Goal: Task Accomplishment & Management: Use online tool/utility

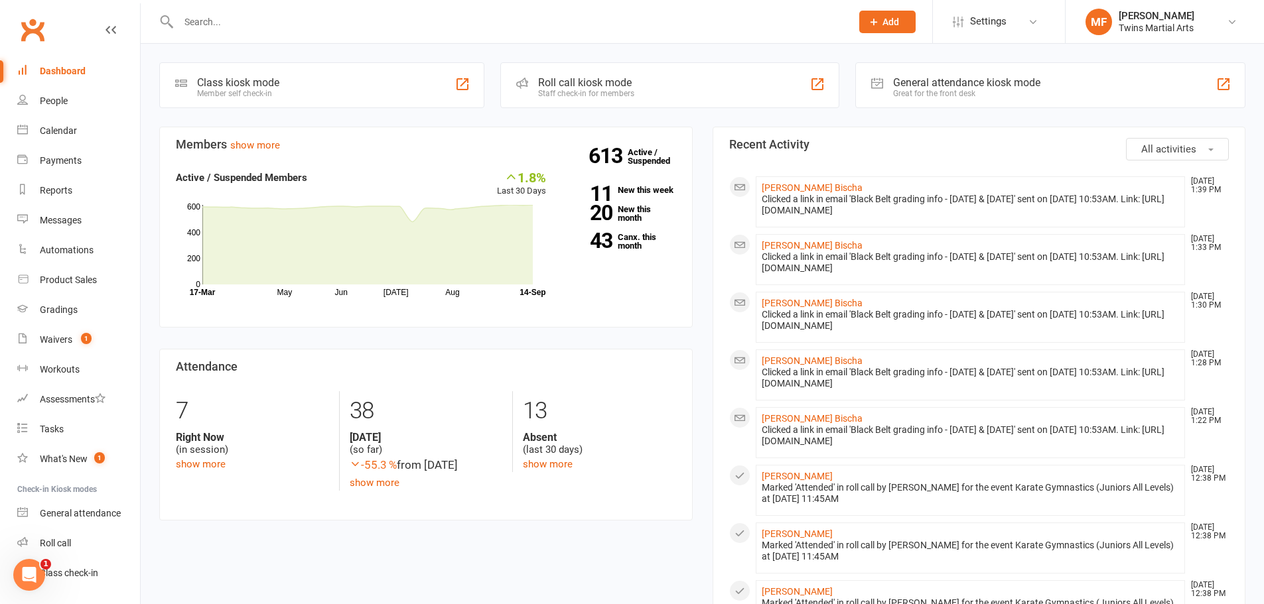
click at [566, 78] on div "Roll call kiosk mode" at bounding box center [586, 82] width 96 height 13
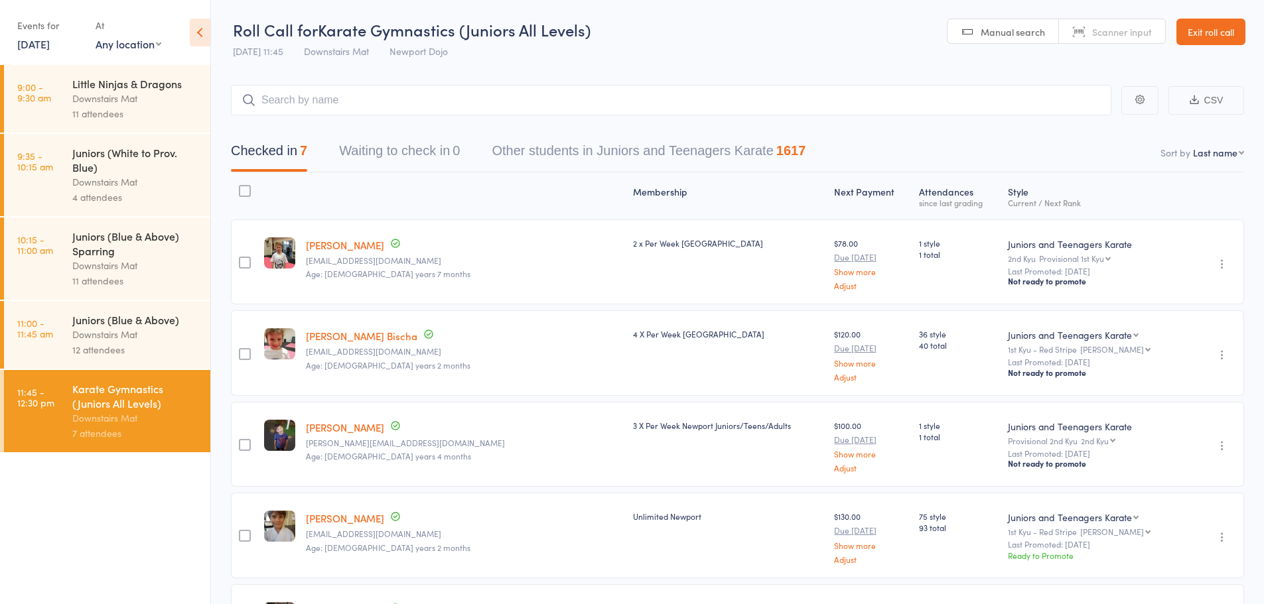
click at [50, 44] on link "[DATE]" at bounding box center [33, 43] width 33 height 15
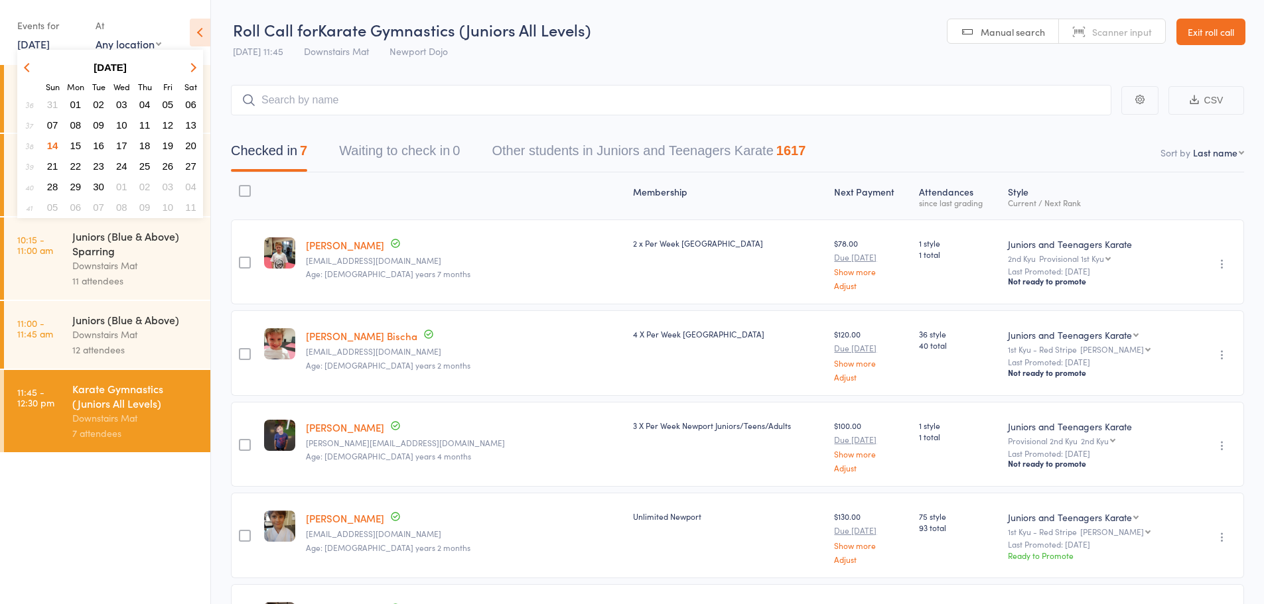
click at [186, 145] on span "20" at bounding box center [190, 145] width 11 height 11
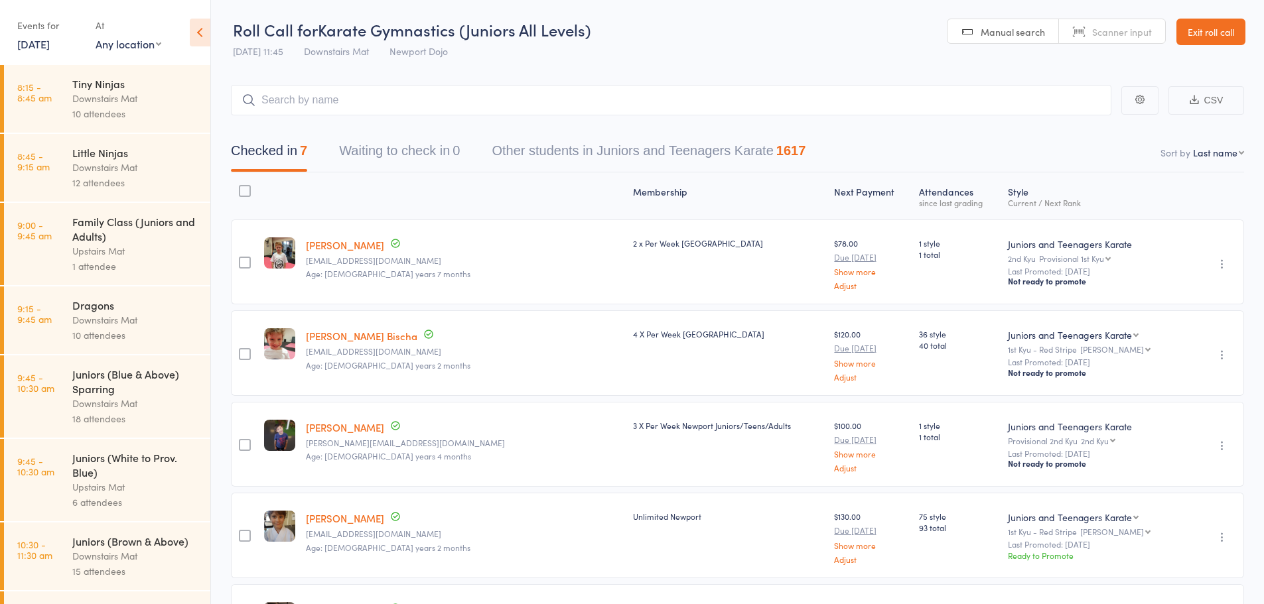
click at [135, 246] on div "Upstairs Mat" at bounding box center [135, 250] width 127 height 15
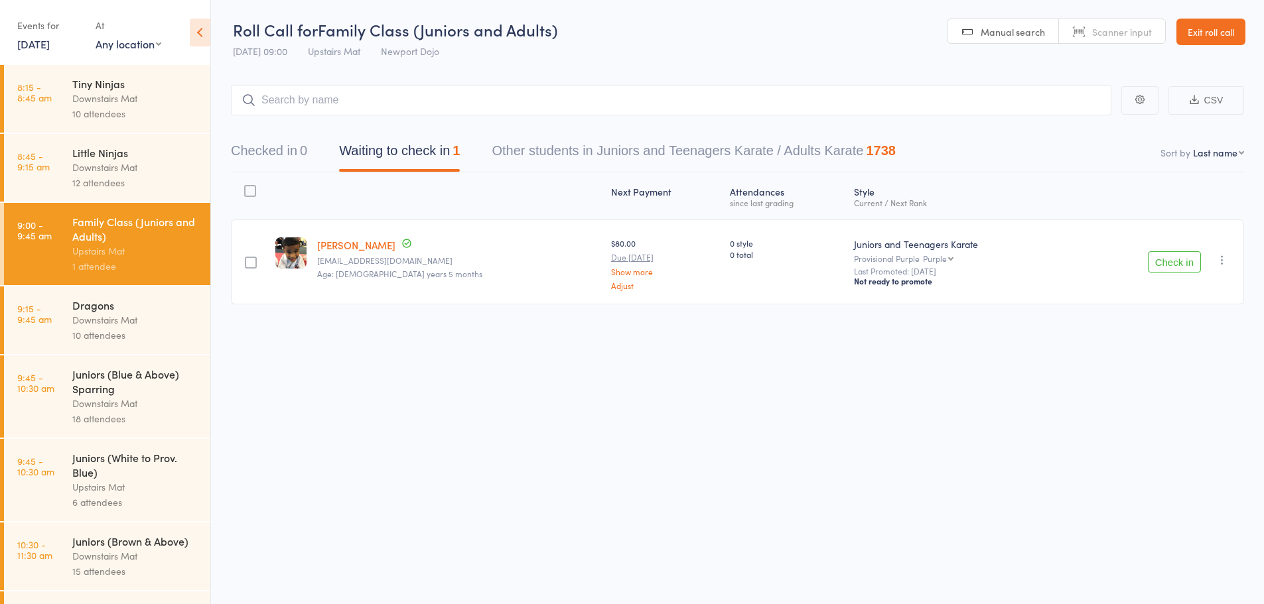
click at [50, 43] on link "[DATE]" at bounding box center [33, 43] width 33 height 15
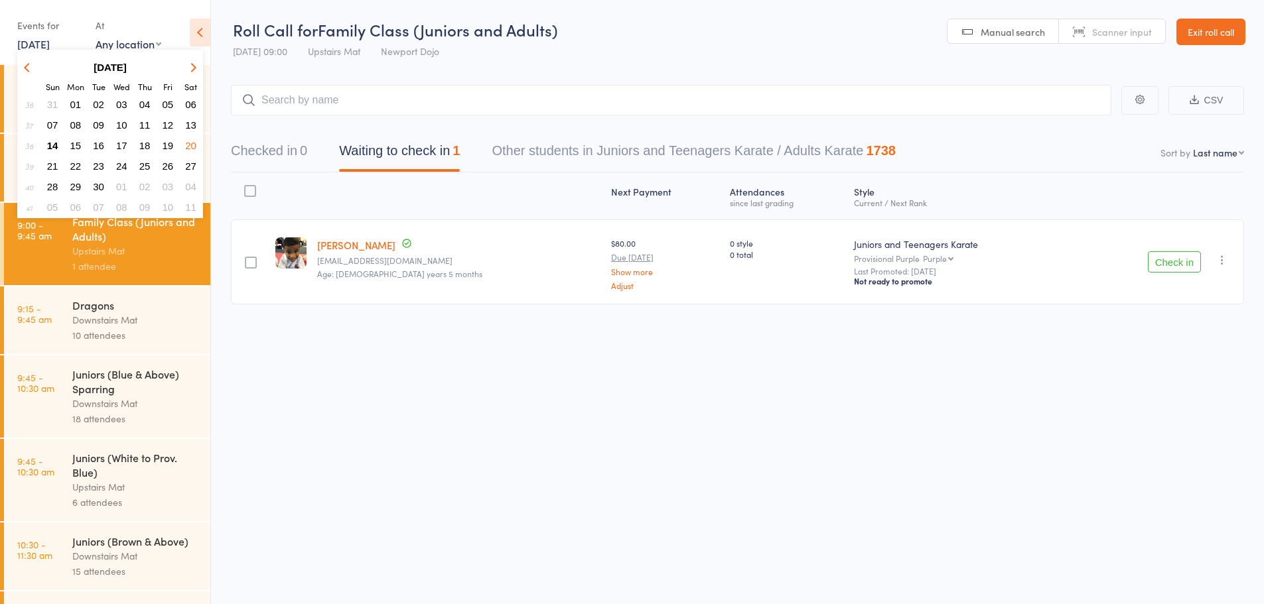
click at [188, 166] on span "27" at bounding box center [190, 166] width 11 height 11
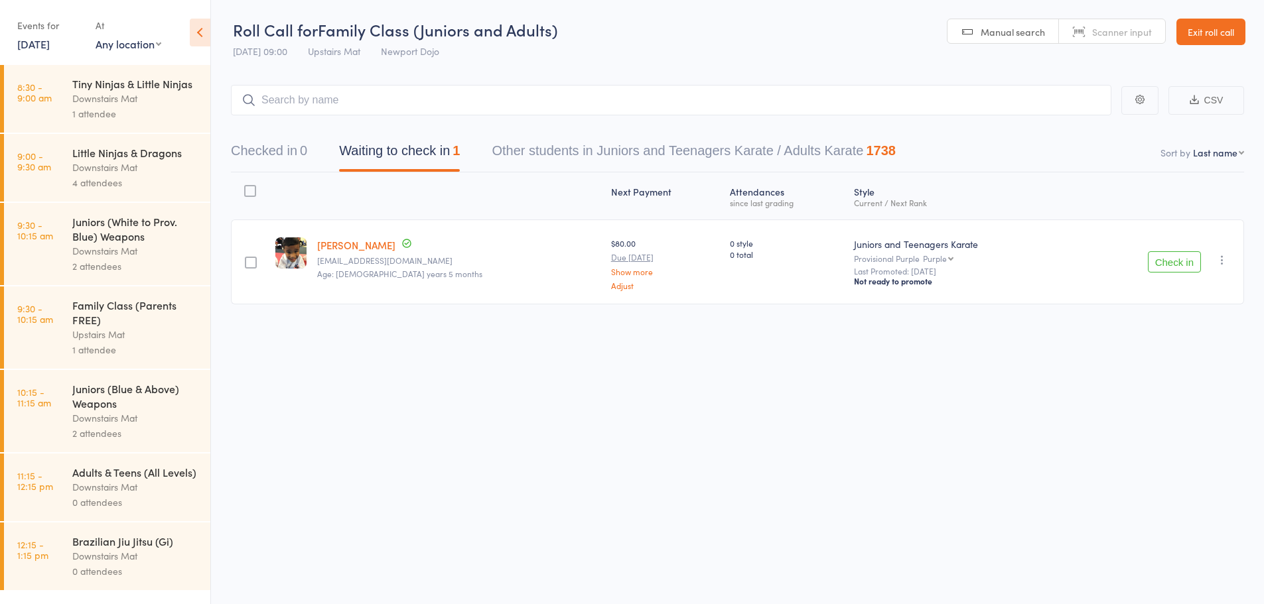
scroll to position [17, 0]
click at [95, 304] on div "Family Class (Parents FREE)" at bounding box center [135, 312] width 127 height 29
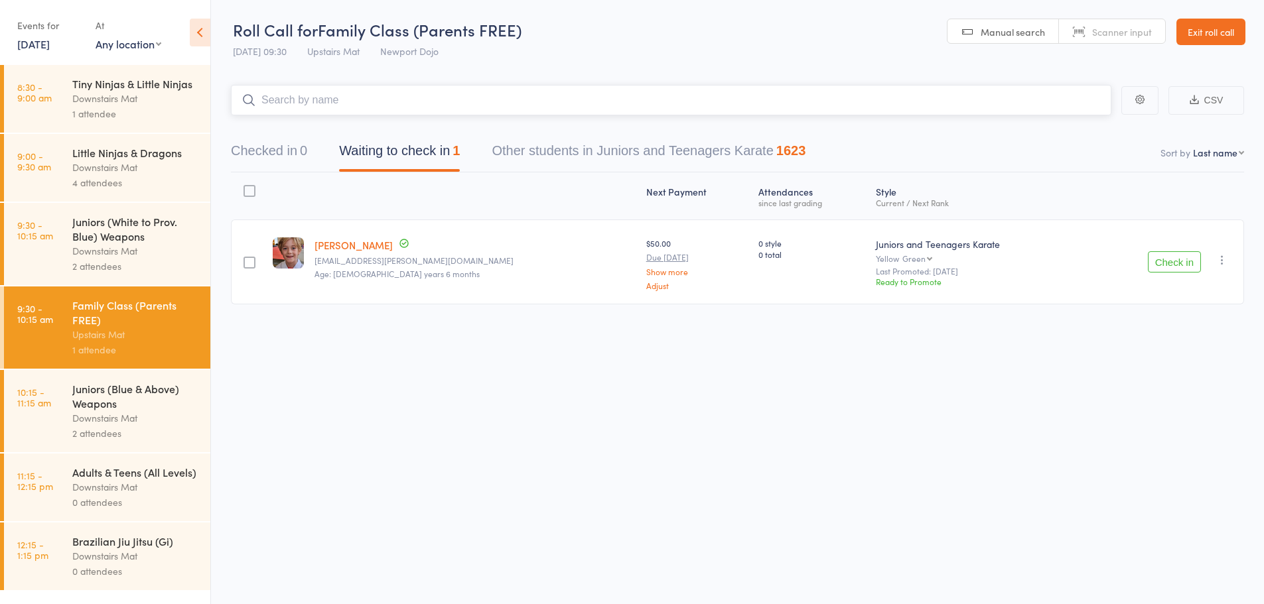
scroll to position [1, 0]
click at [50, 50] on link "27 Sep, 2025" at bounding box center [33, 43] width 33 height 15
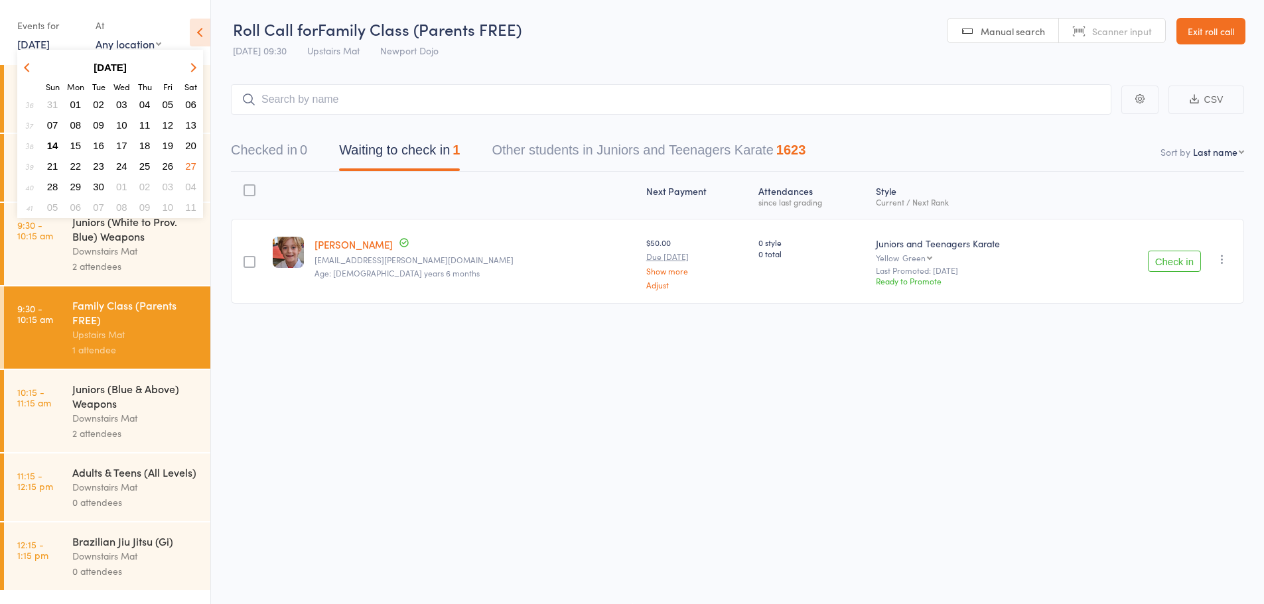
click at [189, 139] on button "20" at bounding box center [190, 146] width 21 height 18
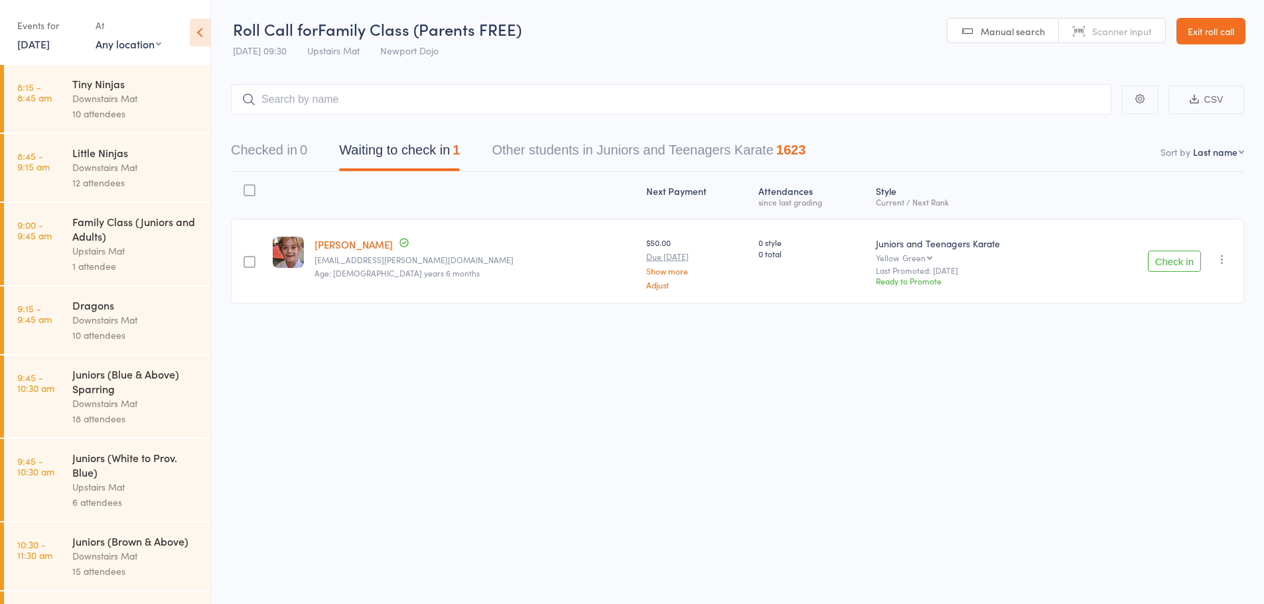
scroll to position [0, 0]
click at [101, 482] on div "Upstairs Mat" at bounding box center [135, 487] width 127 height 15
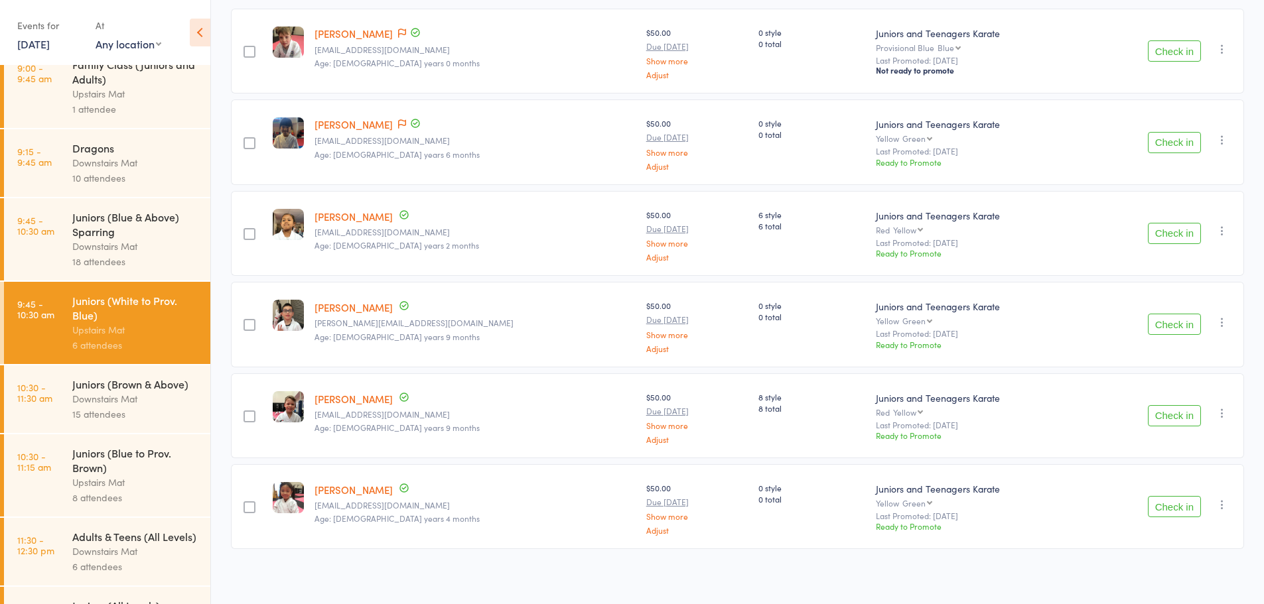
scroll to position [199, 0]
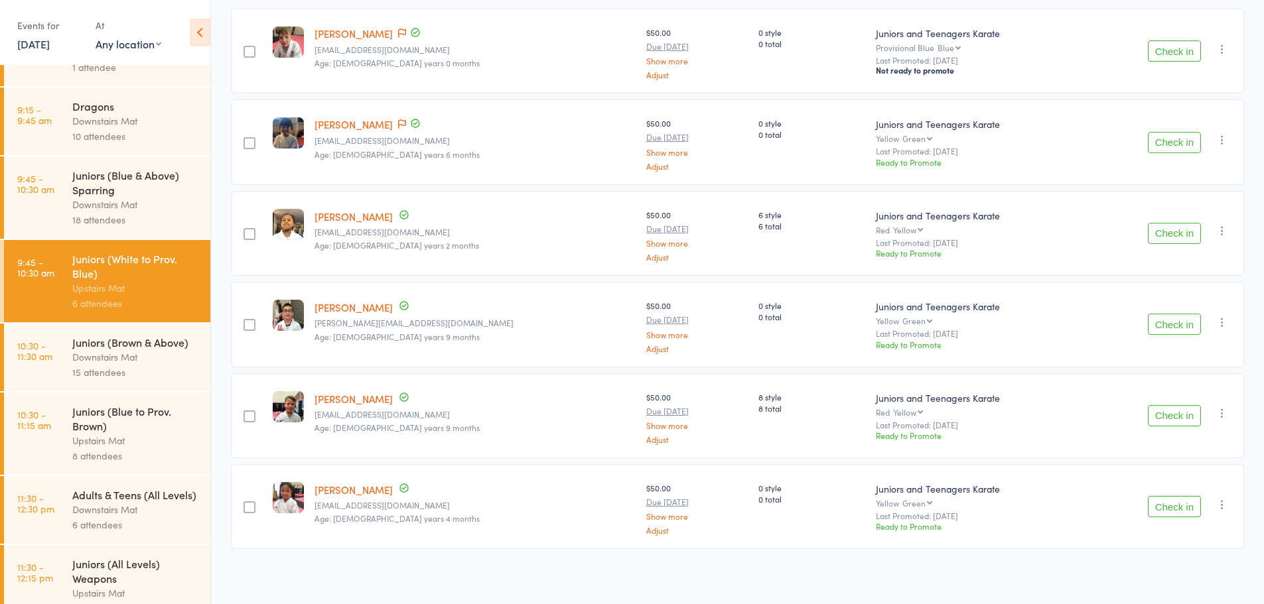
click at [129, 436] on div "Upstairs Mat" at bounding box center [135, 440] width 127 height 15
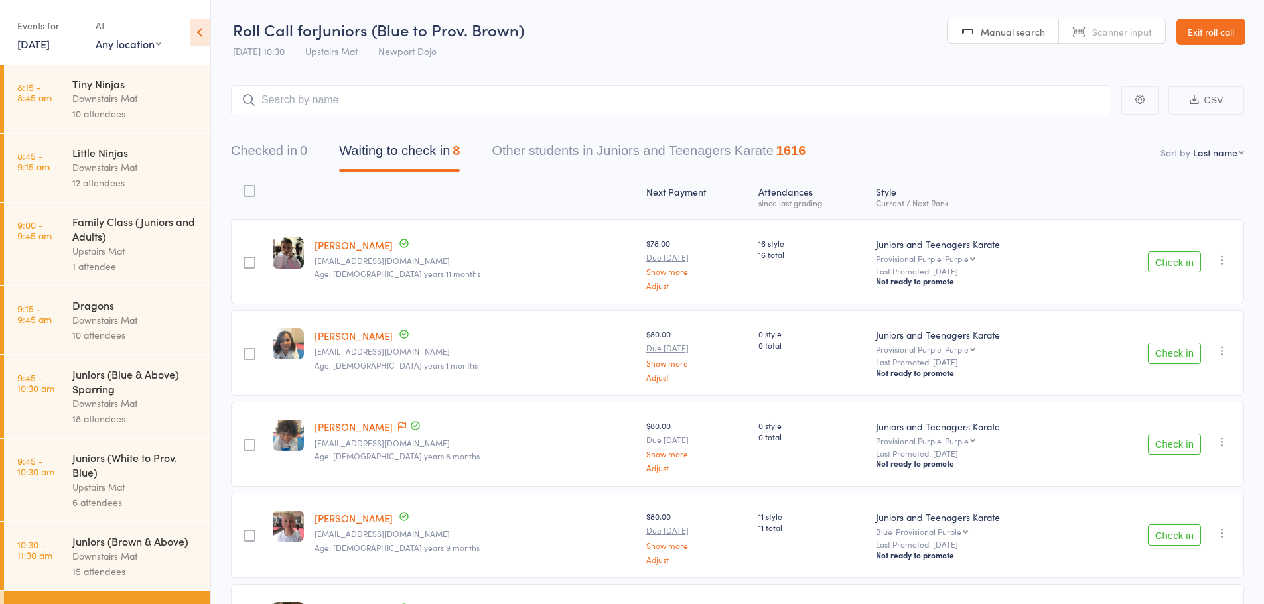
click at [1199, 32] on link "Exit roll call" at bounding box center [1210, 32] width 69 height 27
